Goal: Transaction & Acquisition: Purchase product/service

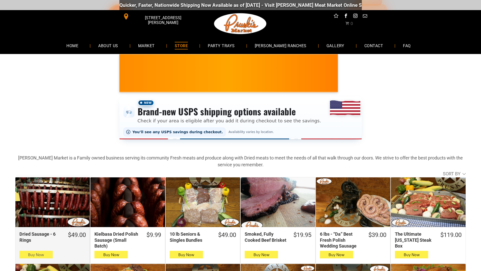
click at [24, 253] on button "Buy Now" at bounding box center [35, 255] width 33 height 8
click at [47, 254] on button "Buy Now" at bounding box center [35, 255] width 33 height 8
click at [21, 256] on button "Buy Now" at bounding box center [35, 255] width 33 height 8
